Goal: Task Accomplishment & Management: Use online tool/utility

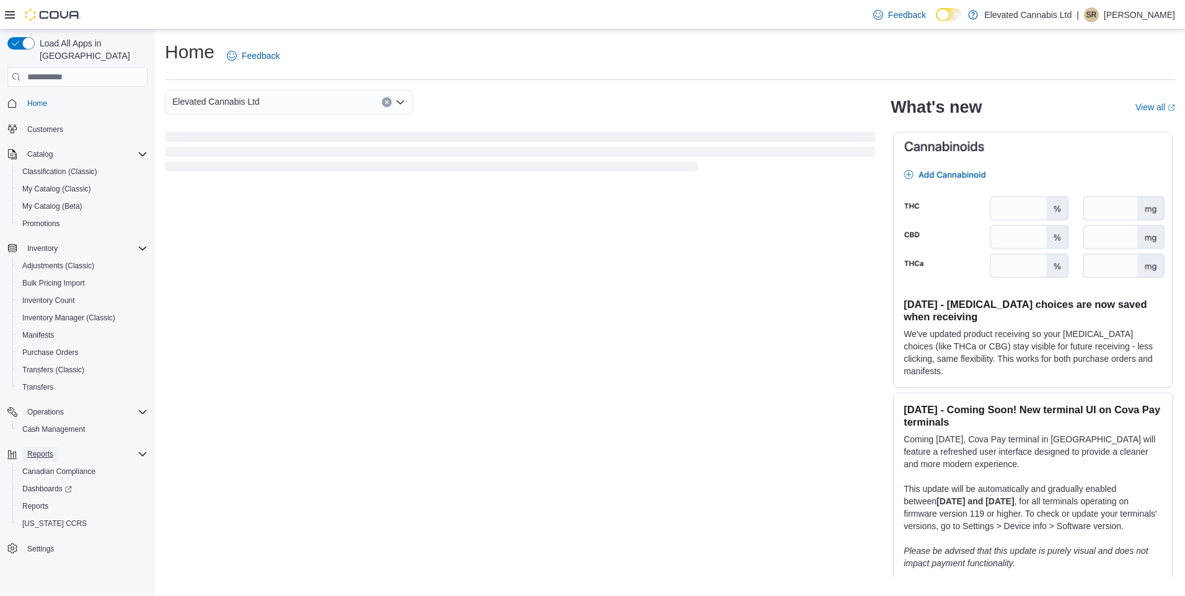
click at [40, 449] on span "Reports" at bounding box center [40, 454] width 26 height 10
click at [38, 501] on span "Reports" at bounding box center [35, 506] width 26 height 10
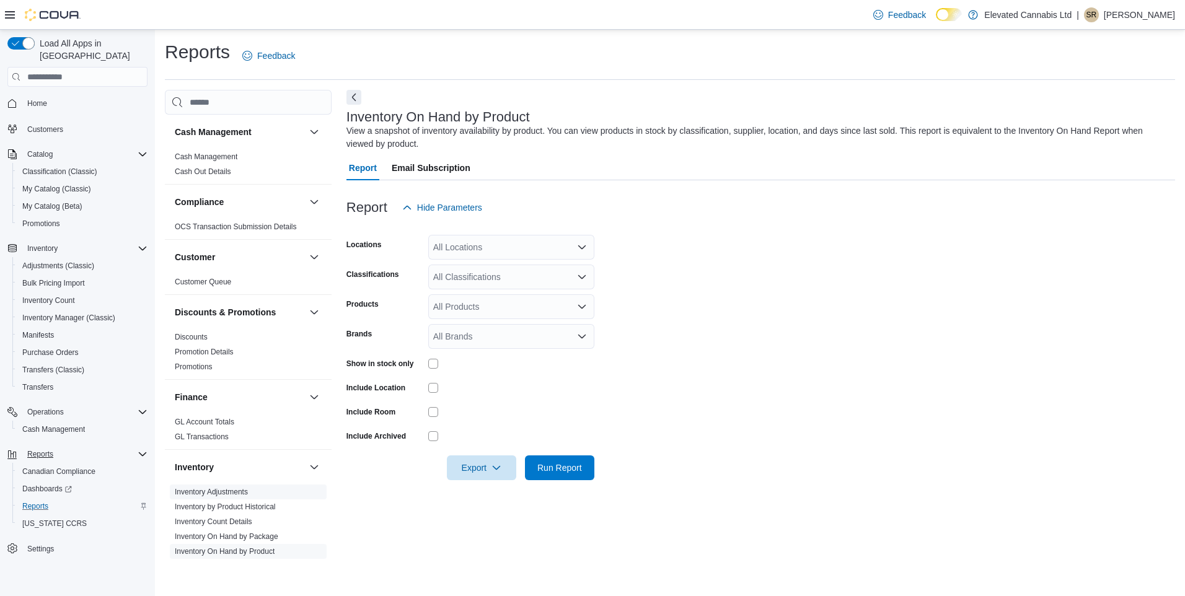
click at [216, 492] on link "Inventory Adjustments" at bounding box center [211, 492] width 73 height 9
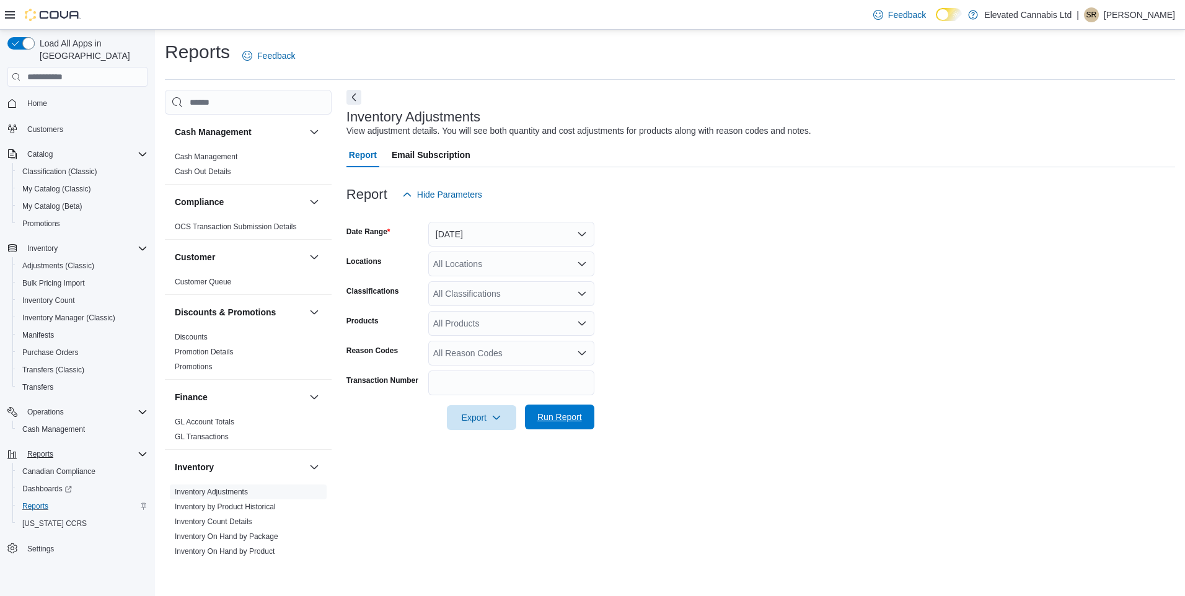
click at [556, 414] on span "Run Report" at bounding box center [559, 417] width 45 height 12
